Goal: Task Accomplishment & Management: Use online tool/utility

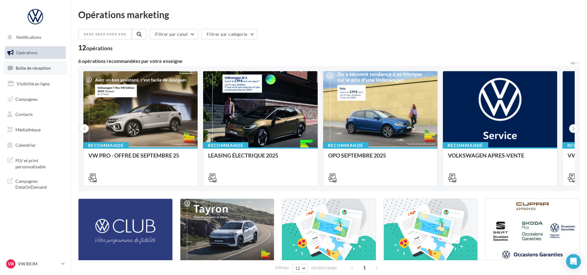
click at [40, 75] on link "Boîte de réception" at bounding box center [35, 67] width 63 height 13
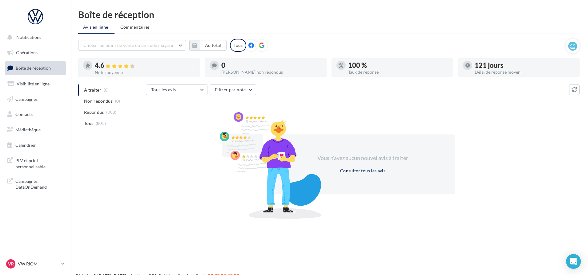
click at [132, 147] on div "A traiter (0) Non répondus (0) Répondus (803) Tous (803) Tous les avis Tous les…" at bounding box center [329, 150] width 502 height 132
click at [42, 220] on nav "Notifications Opérations Boîte de réception Visibilité en ligne Campagnes Conta…" at bounding box center [35, 137] width 71 height 275
click at [196, 43] on icon "button" at bounding box center [194, 45] width 4 height 5
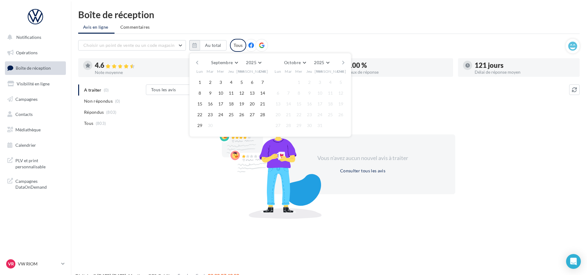
click at [198, 61] on button "button" at bounding box center [197, 62] width 5 height 9
click at [197, 60] on button "button" at bounding box center [197, 62] width 5 height 9
click at [208, 82] on button "1" at bounding box center [210, 82] width 9 height 9
click at [341, 61] on button "button" at bounding box center [343, 62] width 5 height 9
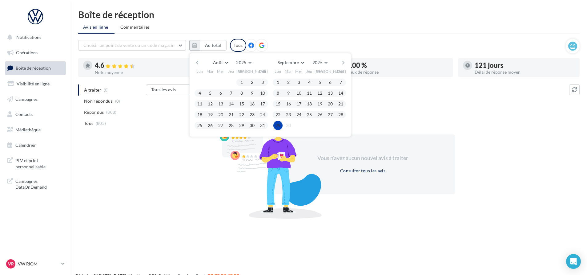
click at [277, 126] on button "29" at bounding box center [277, 125] width 9 height 9
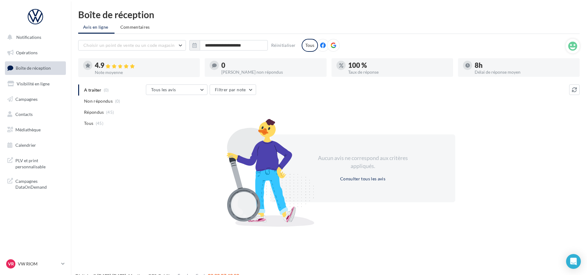
click at [197, 136] on div "Aucun avis ne correspond aux critères appliqués. Consulter tous les avis" at bounding box center [363, 168] width 434 height 107
click at [284, 47] on button "Réinitialiser" at bounding box center [284, 45] width 30 height 7
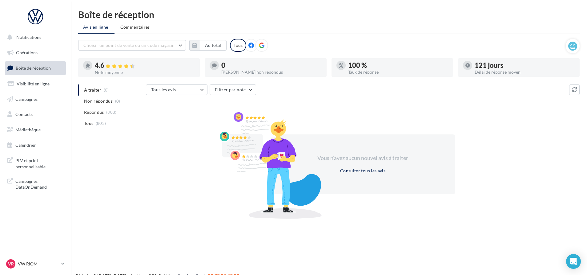
click at [103, 146] on div "A traiter (0) Non répondus (0) Répondus (803) Tous (803) Tous les avis Tous les…" at bounding box center [329, 150] width 502 height 132
click at [342, 22] on ul "Avis en ligne Commentaires" at bounding box center [329, 28] width 502 height 12
click at [318, 42] on div "Choisir un point de vente ou un code magasin 1003631 - Volkswagen / Volkswagen …" at bounding box center [322, 45] width 488 height 13
click at [144, 169] on div "A traiter (0) Non répondus (0) Répondus (803) Tous (803) Tous les avis Tous les…" at bounding box center [329, 150] width 502 height 132
